Goal: Information Seeking & Learning: Learn about a topic

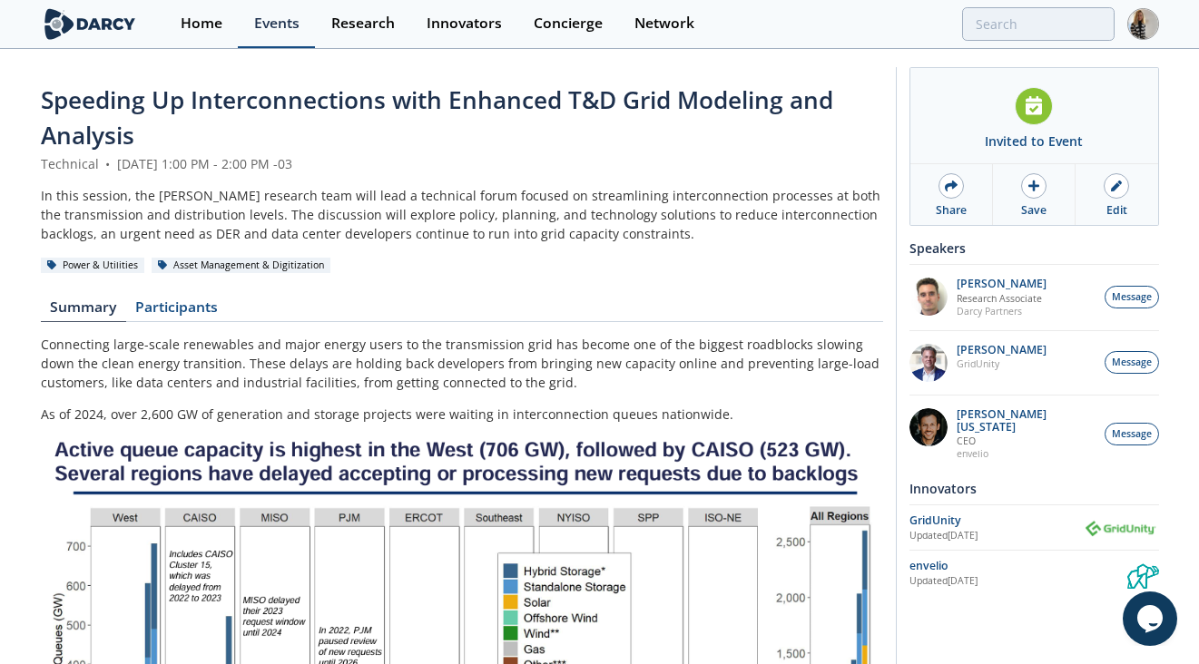
click at [280, 20] on div "Events" at bounding box center [276, 23] width 45 height 15
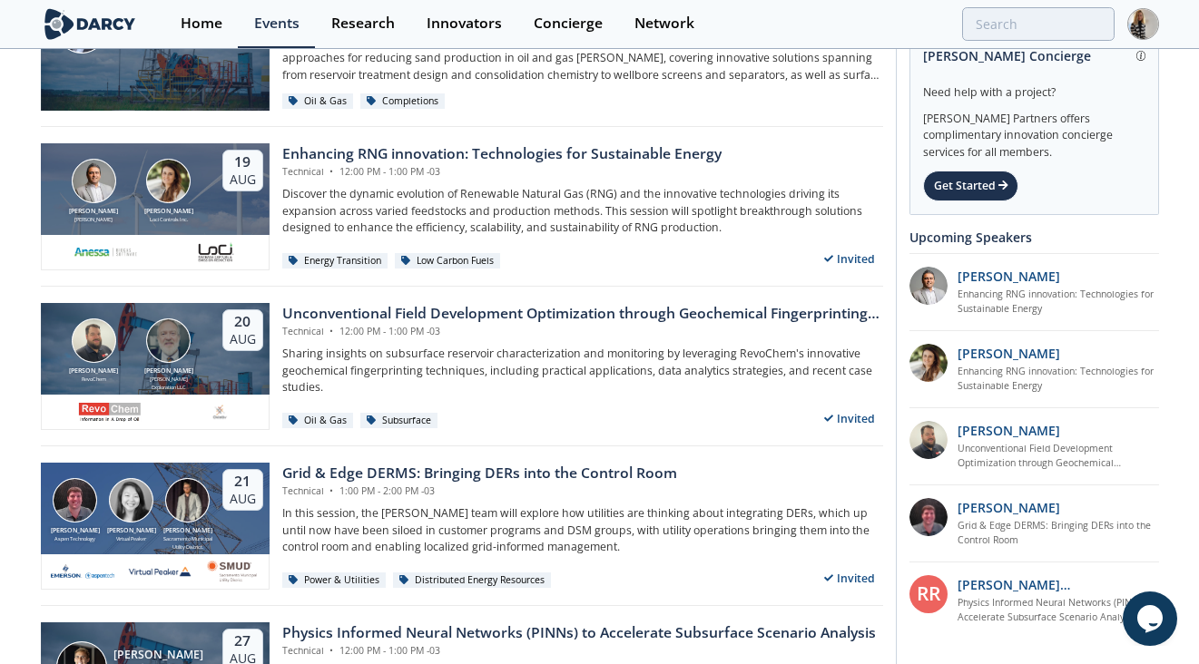
scroll to position [146, 0]
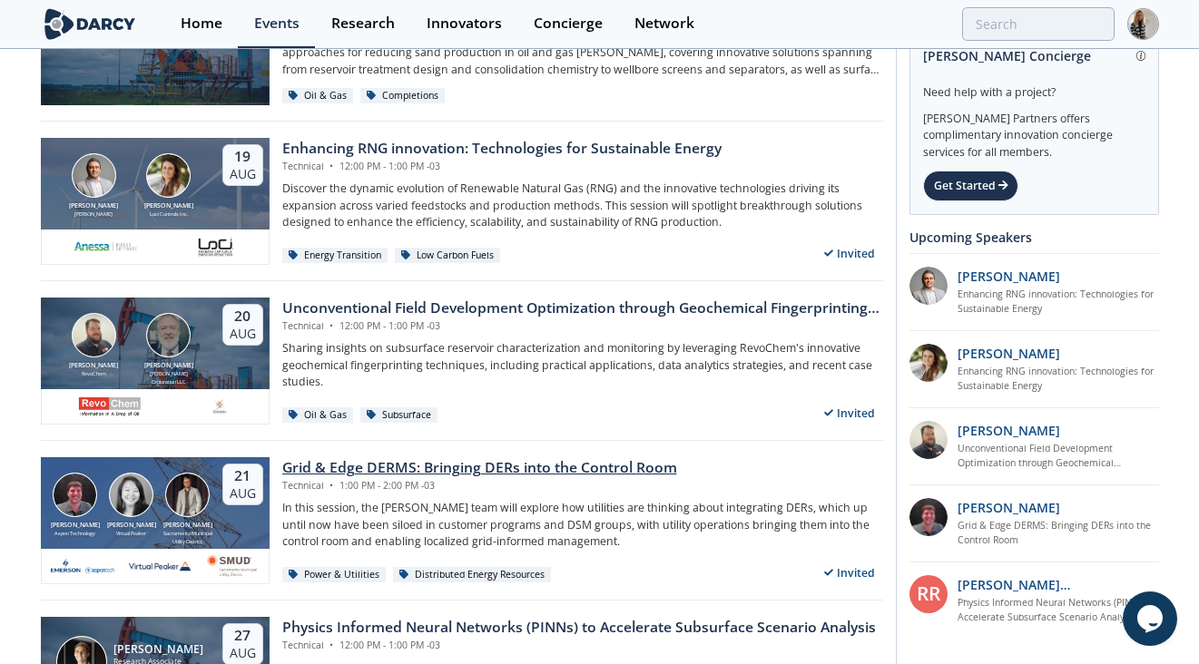
click at [497, 466] on div "Grid & Edge DERMS: Bringing DERs into the Control Room" at bounding box center [479, 468] width 395 height 22
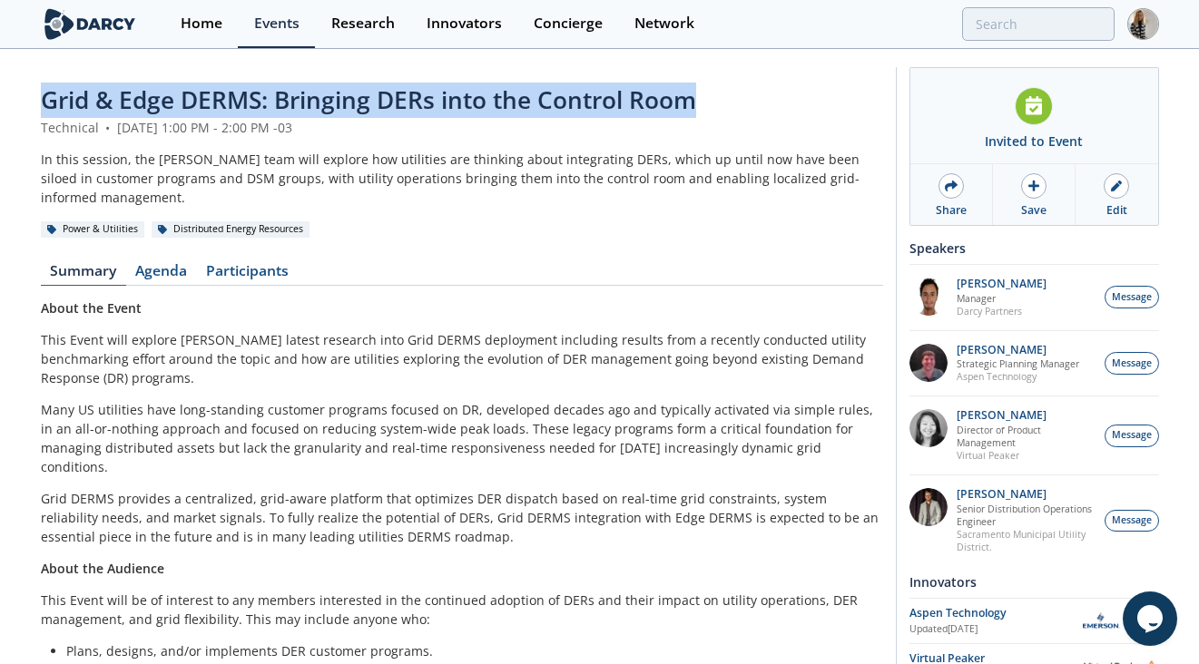
drag, startPoint x: 43, startPoint y: 98, endPoint x: 711, endPoint y: 103, distance: 668.0
click at [711, 103] on div "Grid & Edge DERMS: Bringing DERs into the Control Room" at bounding box center [462, 100] width 842 height 35
copy span "Grid & Edge DERMS: Bringing DERs into the Control Room"
click at [41, 95] on span "Grid & Edge DERMS: Bringing DERs into the Control Room" at bounding box center [368, 99] width 655 height 33
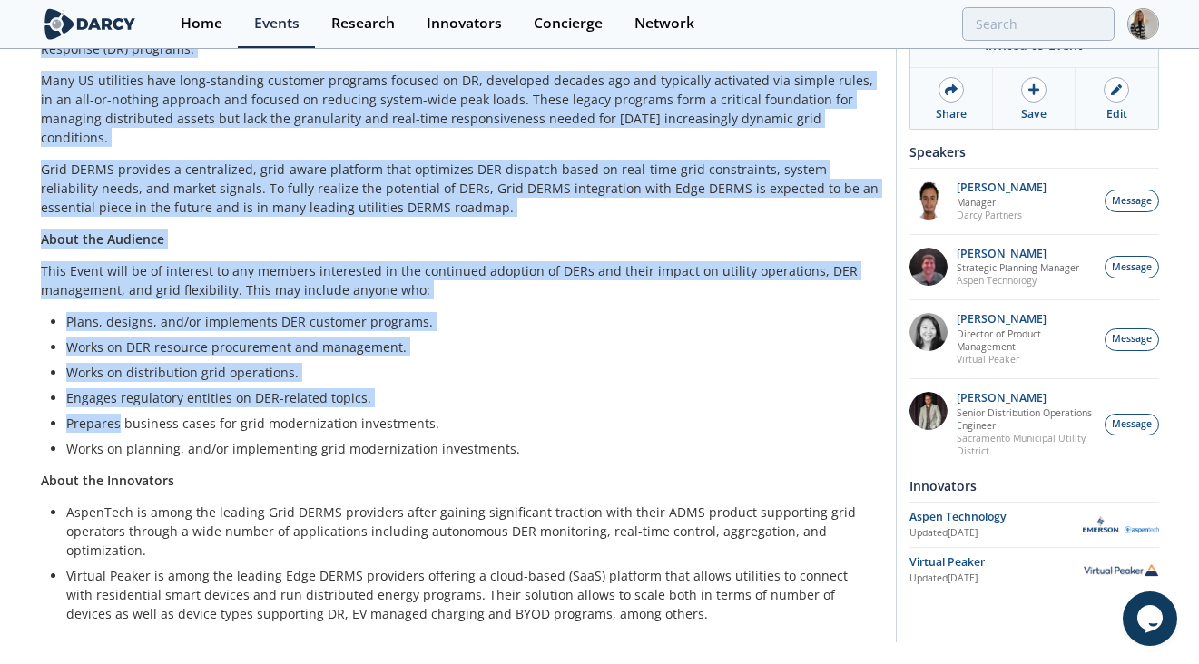
scroll to position [338, 0]
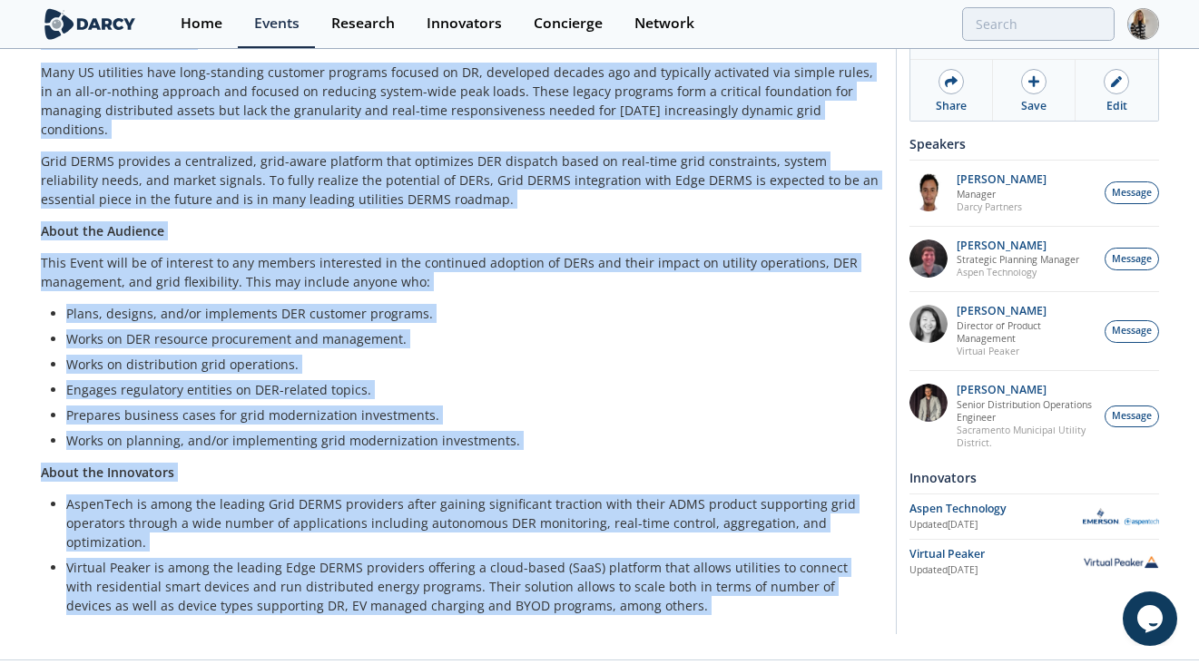
drag, startPoint x: 41, startPoint y: 95, endPoint x: 622, endPoint y: 563, distance: 745.5
click at [622, 563] on div "Grid & Edge DERMS: Bringing DERs into the Control Room Technical • [DATE] 1:00 …" at bounding box center [462, 186] width 842 height 883
